Goal: Task Accomplishment & Management: Manage account settings

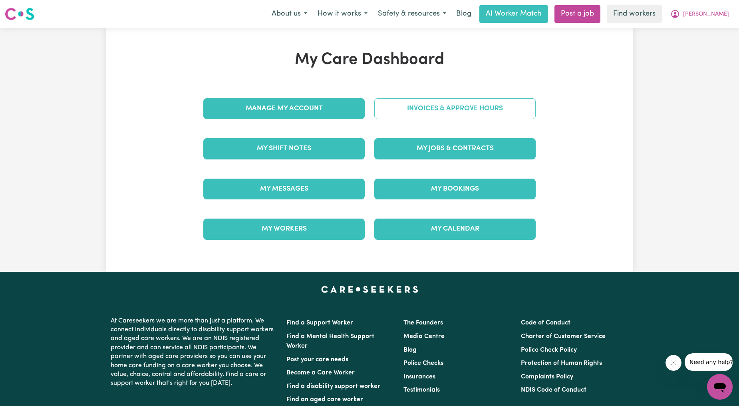
click at [431, 114] on link "Invoices & Approve Hours" at bounding box center [455, 108] width 161 height 21
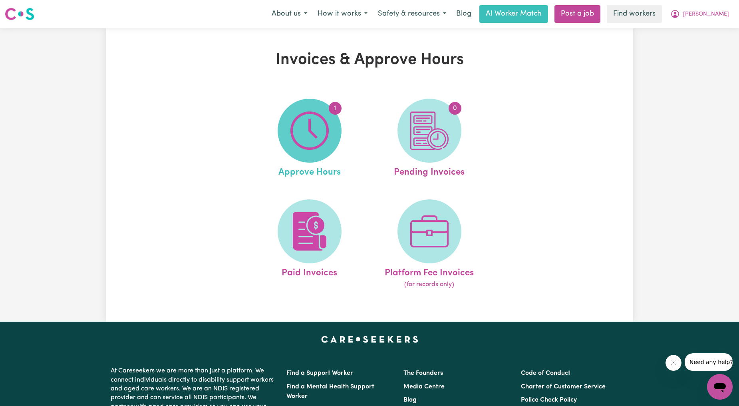
click at [307, 142] on img at bounding box center [310, 131] width 38 height 38
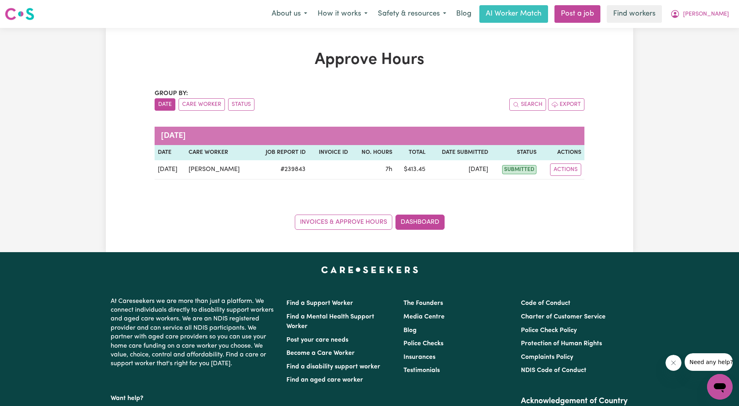
click at [641, 82] on div "Approve Hours Group by: Date Care Worker Status Search Export [DATE] Date Care …" at bounding box center [369, 140] width 739 height 224
click at [705, 7] on button "[PERSON_NAME]" at bounding box center [700, 14] width 69 height 17
click at [706, 25] on link "My Dashboard" at bounding box center [702, 31] width 63 height 15
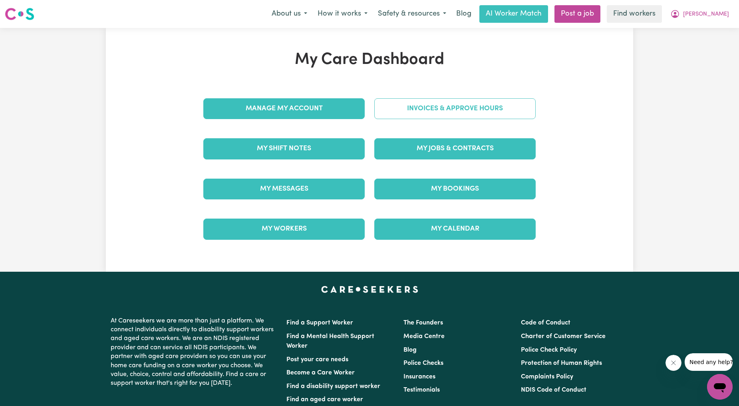
click at [468, 117] on link "Invoices & Approve Hours" at bounding box center [455, 108] width 161 height 21
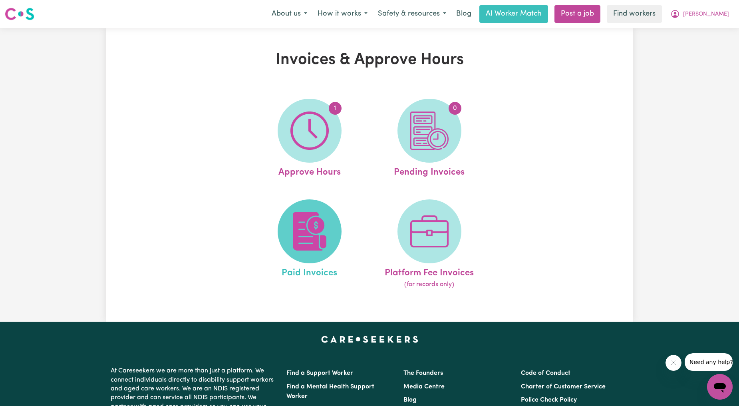
click at [315, 231] on img at bounding box center [310, 231] width 38 height 38
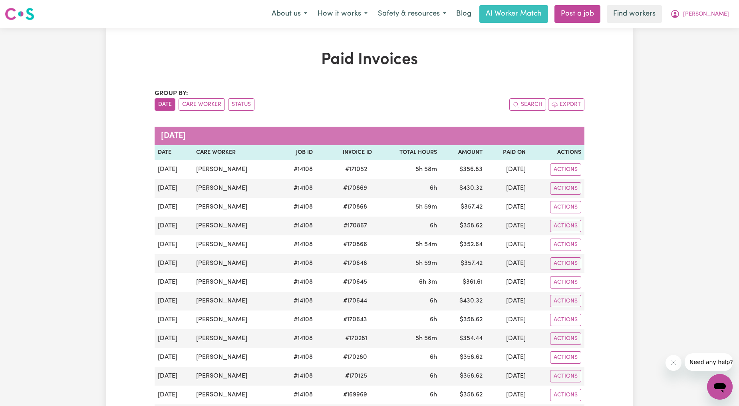
click at [719, 2] on nav "Menu About us How it works Safety & resources Blog AI Worker Match Post a job F…" at bounding box center [369, 14] width 739 height 28
click at [717, 10] on span "[PERSON_NAME]" at bounding box center [707, 14] width 46 height 9
click at [694, 46] on link "Logout" at bounding box center [702, 45] width 63 height 15
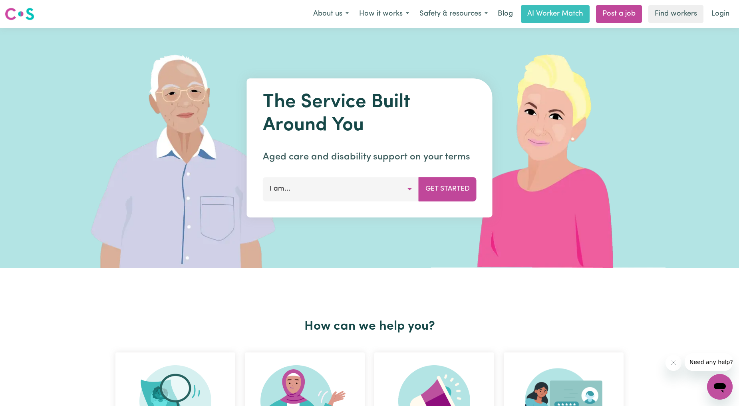
click at [710, 17] on link "Login" at bounding box center [721, 14] width 28 height 18
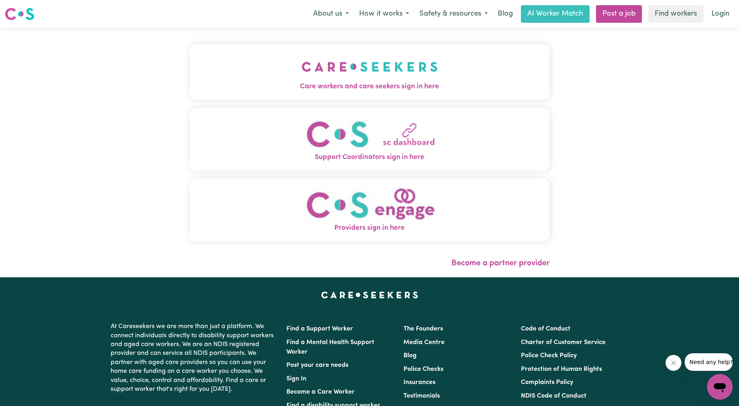
click at [221, 77] on button "Care workers and care seekers sign in here" at bounding box center [370, 72] width 360 height 56
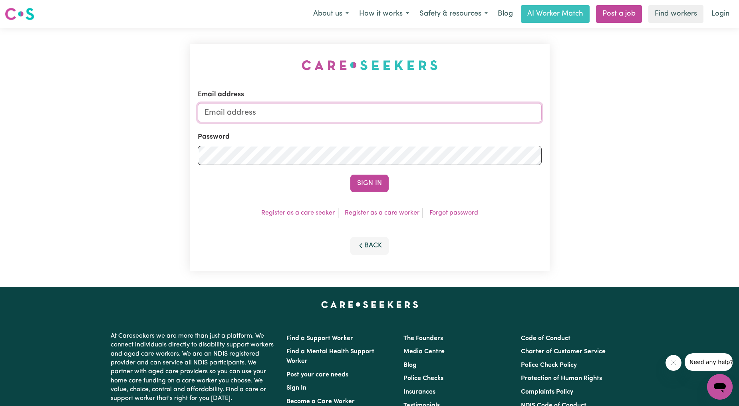
click at [285, 106] on input "Email address" at bounding box center [370, 112] width 344 height 19
drag, startPoint x: 246, startPoint y: 120, endPoint x: 394, endPoint y: 125, distance: 148.4
click at [392, 127] on form "Email address [EMAIL_ADDRESS][PERSON_NAME][DOMAIN_NAME] Password Sign In" at bounding box center [370, 141] width 344 height 103
type input "superuser~[EMAIL_ADDRESS][DOMAIN_NAME]"
click at [364, 179] on button "Sign In" at bounding box center [370, 184] width 38 height 18
